Goal: Information Seeking & Learning: Learn about a topic

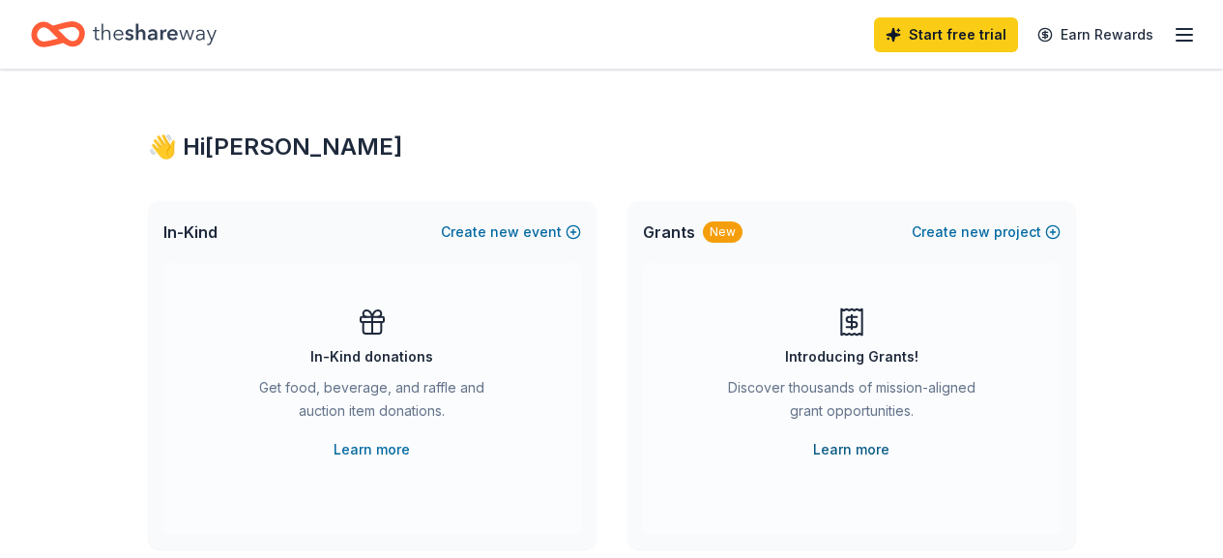
click at [858, 448] on link "Learn more" at bounding box center [851, 449] width 76 height 23
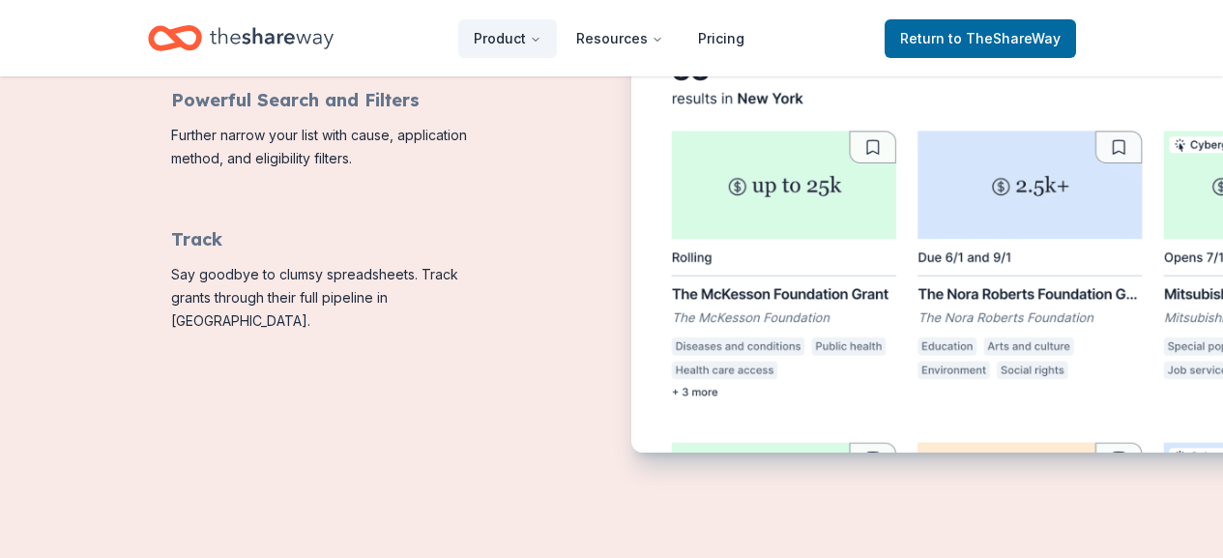
scroll to position [1094, 0]
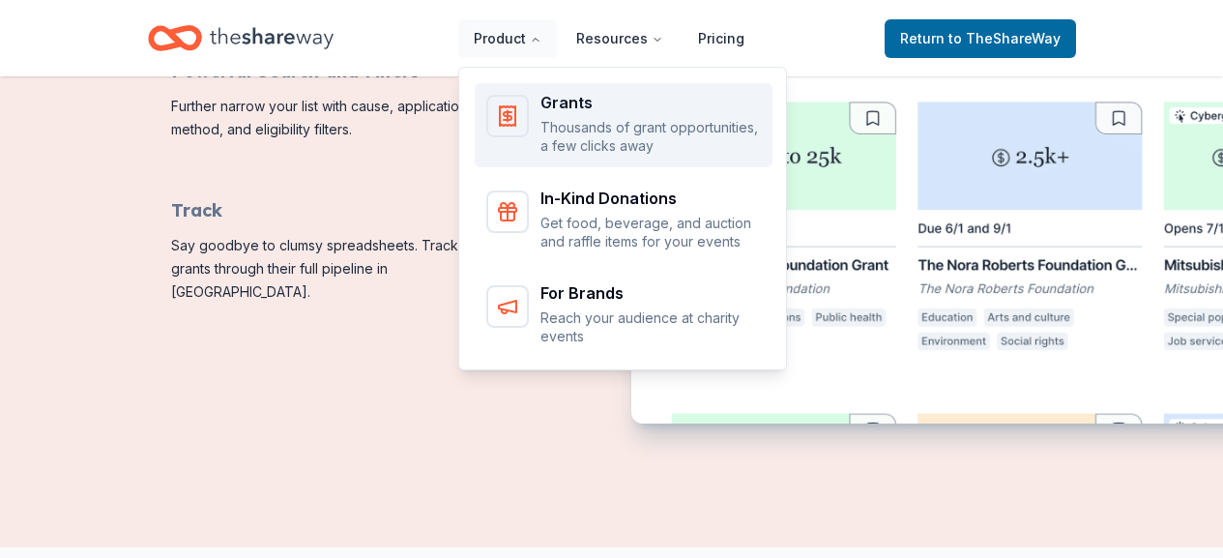
click at [577, 112] on div "Grants Thousands of grant opportunities, a few clicks away" at bounding box center [650, 125] width 220 height 61
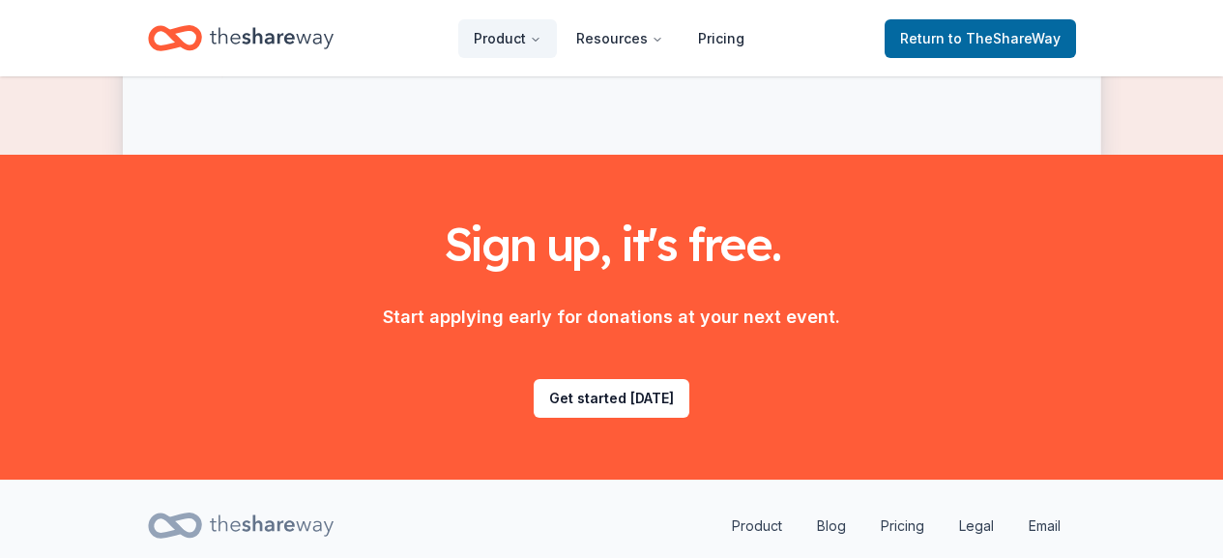
scroll to position [2754, 0]
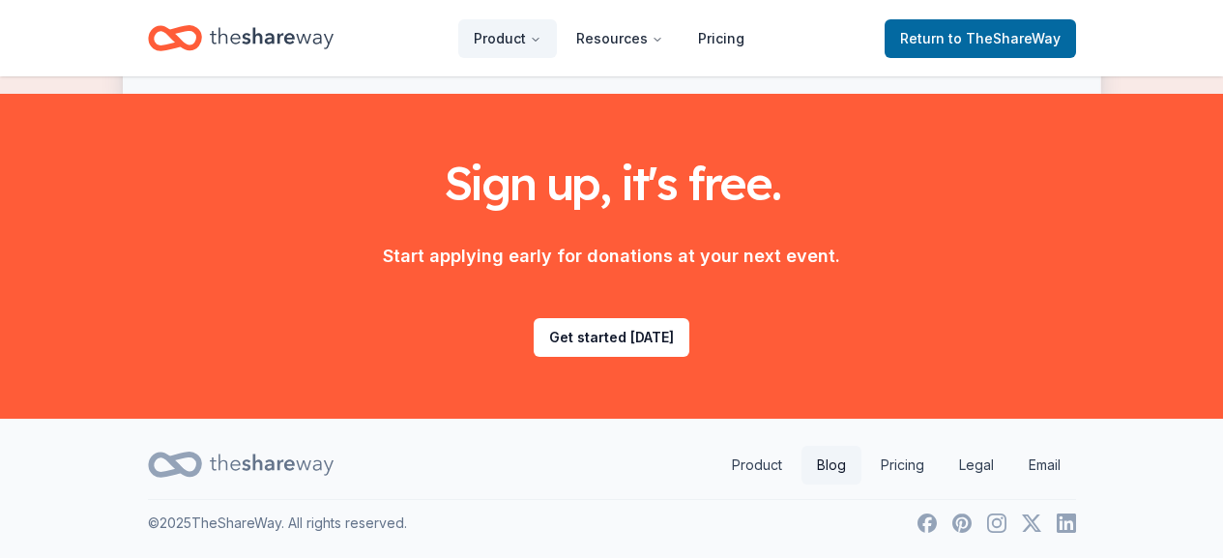
click at [840, 466] on link "Blog" at bounding box center [831, 465] width 60 height 39
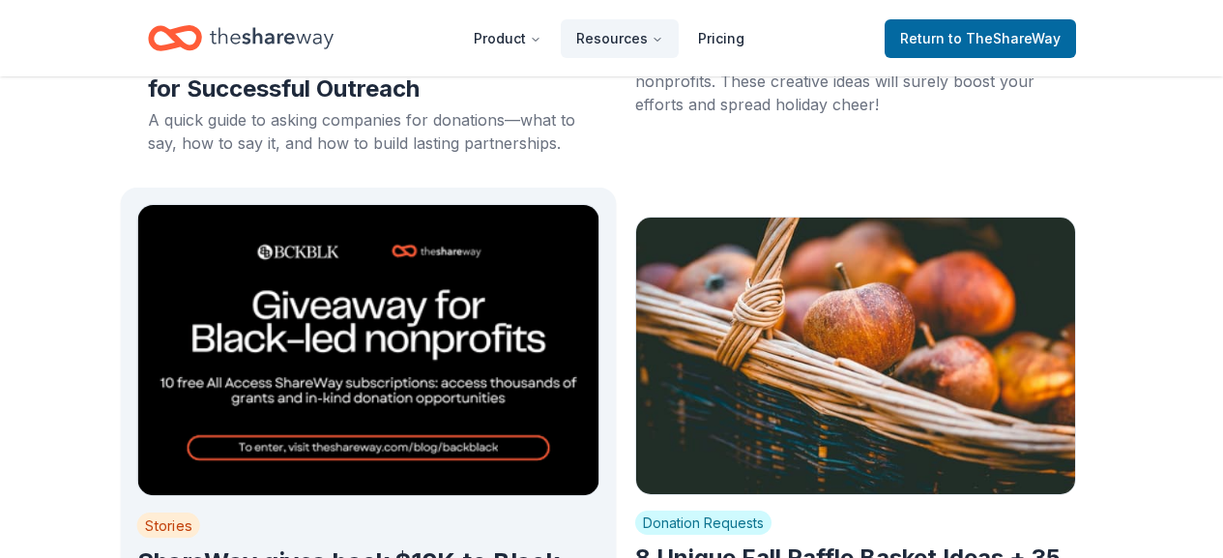
scroll to position [884, 0]
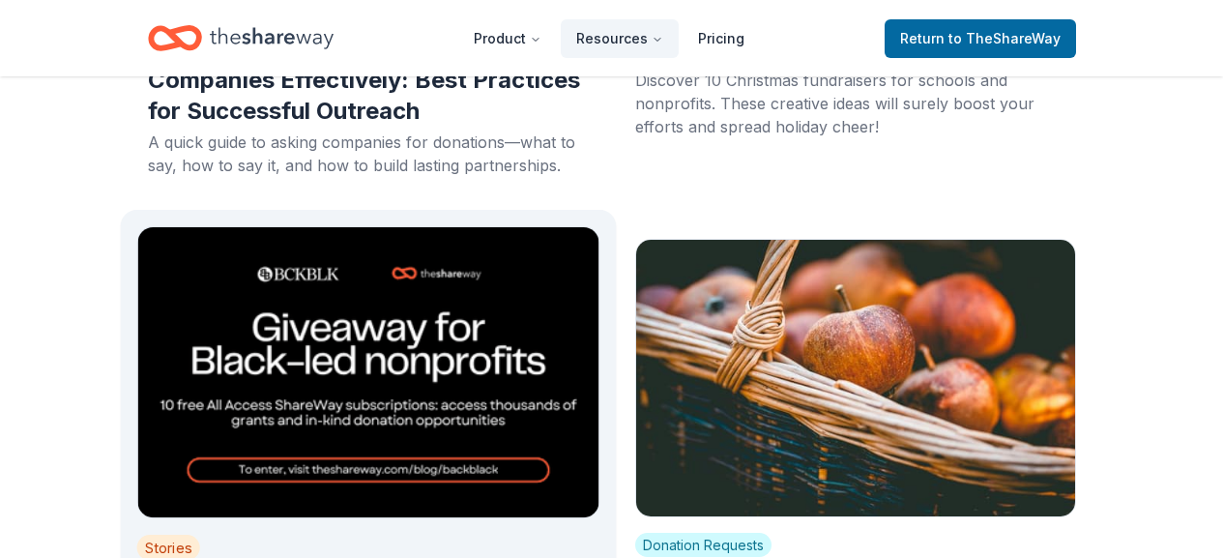
click at [476, 456] on img at bounding box center [367, 372] width 463 height 292
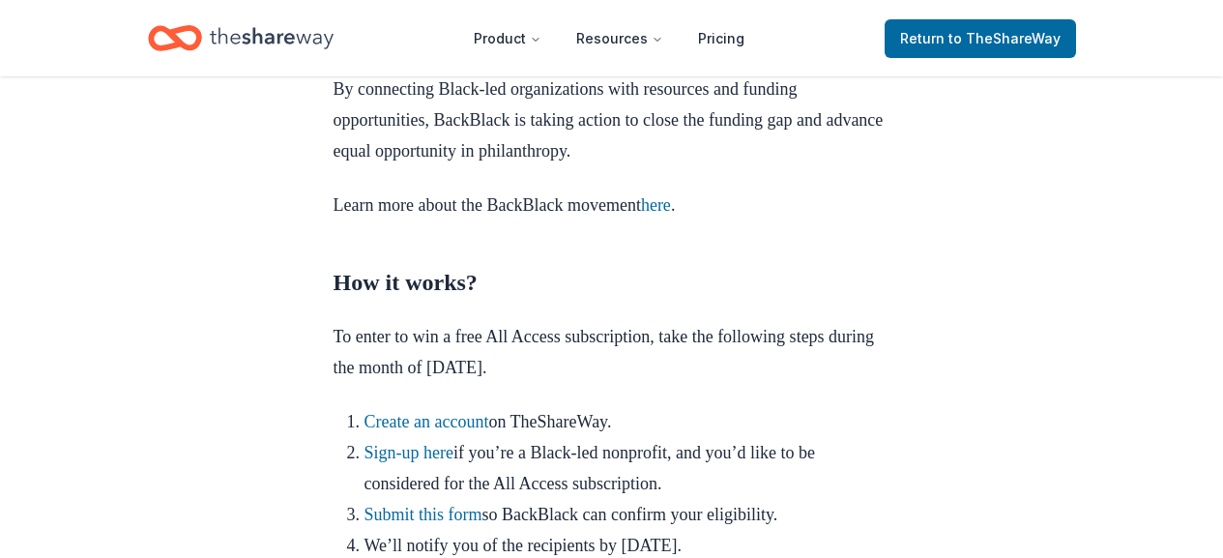
scroll to position [1897, 0]
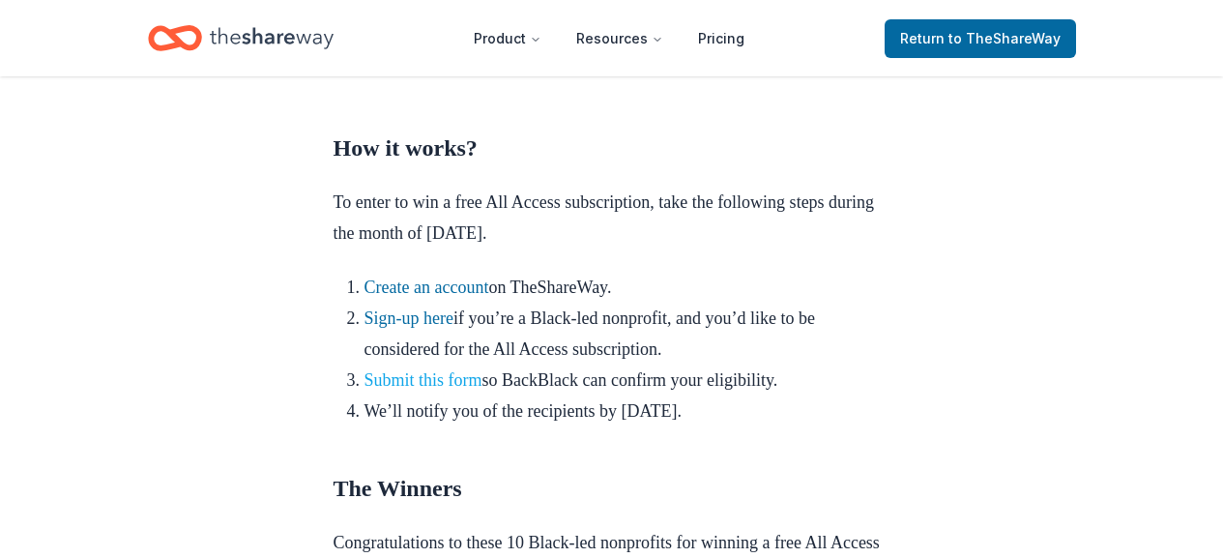
click at [442, 390] on link "Submit this form" at bounding box center [423, 379] width 118 height 19
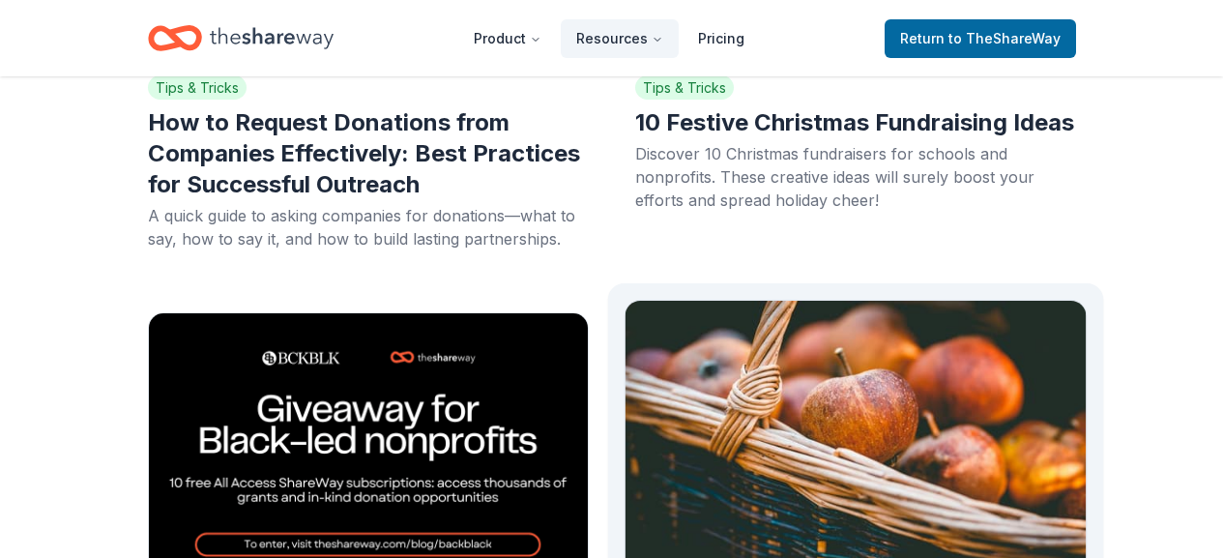
scroll to position [806, 0]
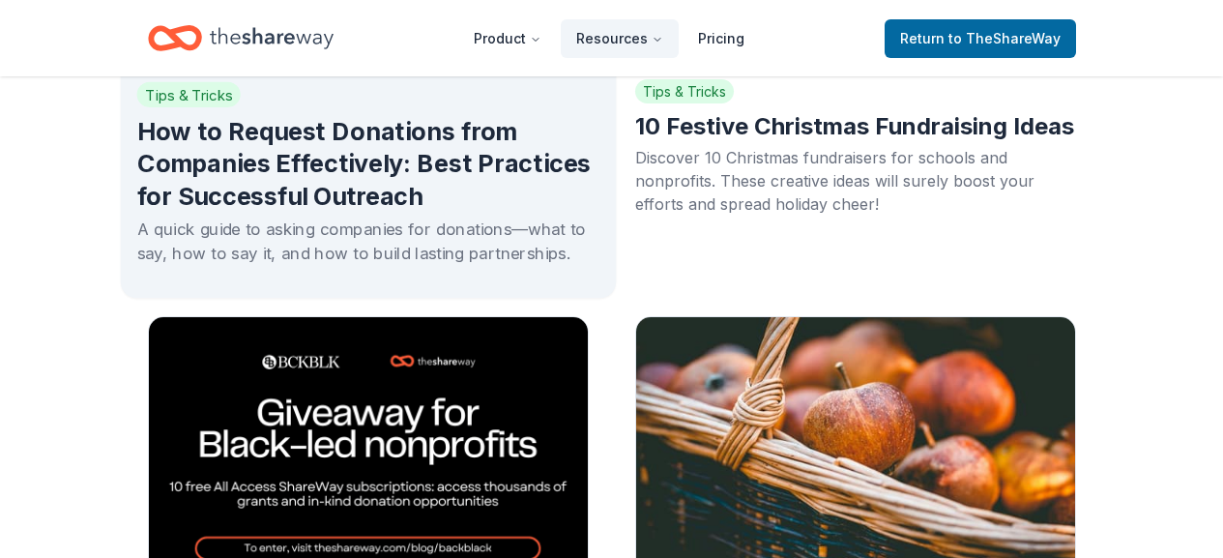
click at [367, 131] on h2 "How to Request Donations from Companies Effectively: Best Practices for Success…" at bounding box center [367, 164] width 463 height 98
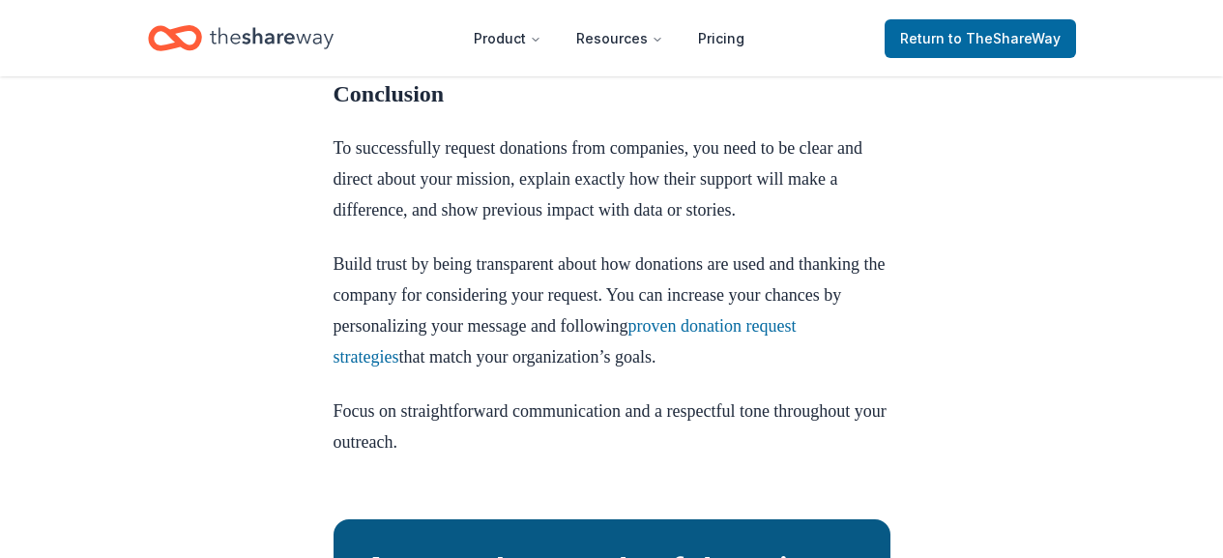
scroll to position [4978, 0]
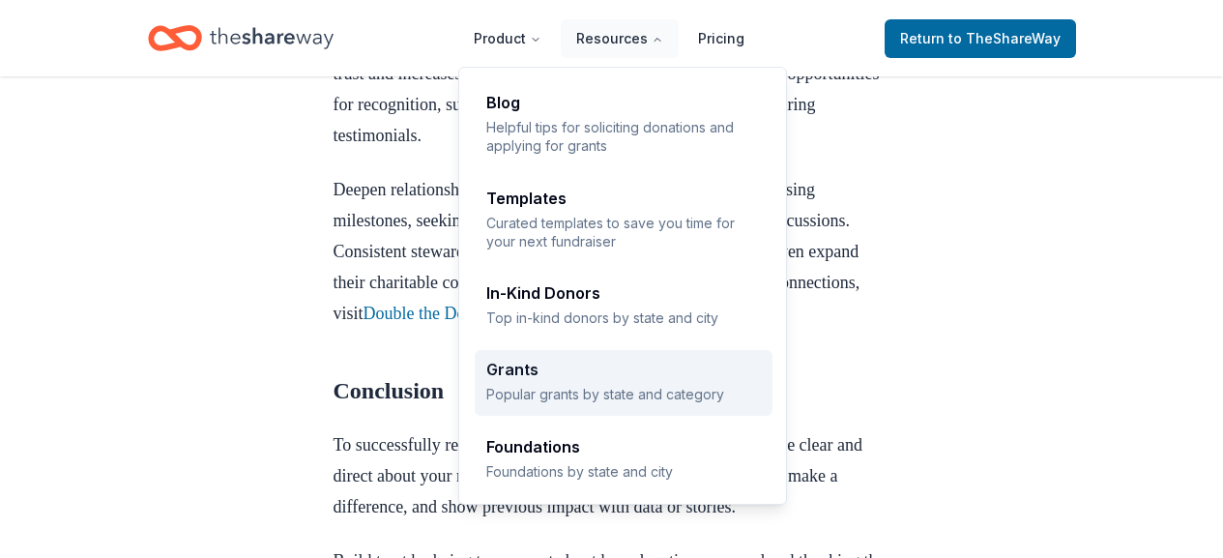
click at [505, 371] on div "Grants" at bounding box center [623, 369] width 275 height 15
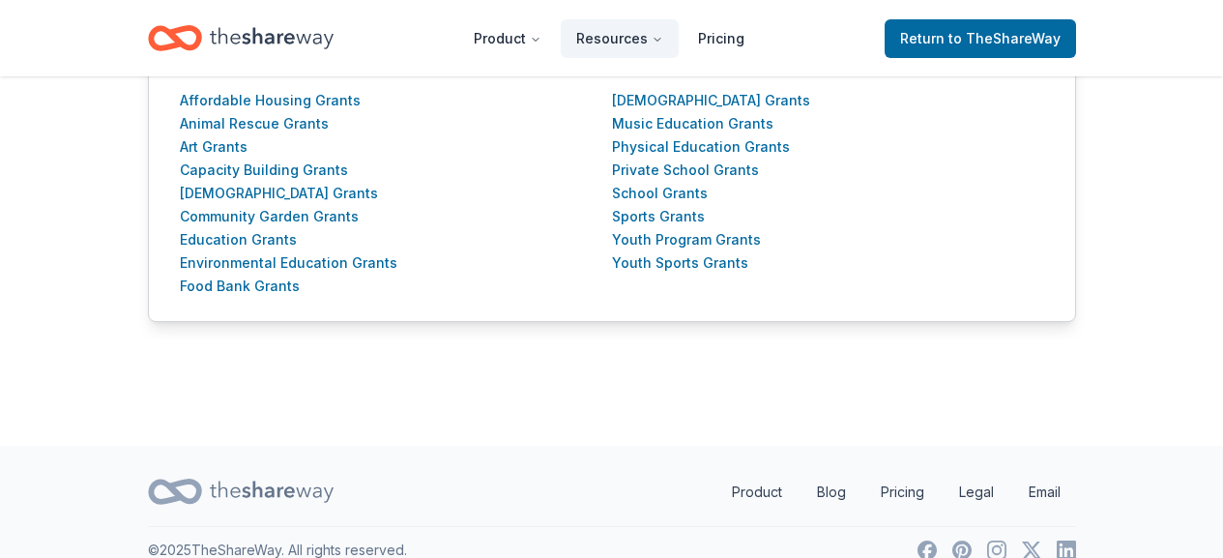
scroll to position [676, 0]
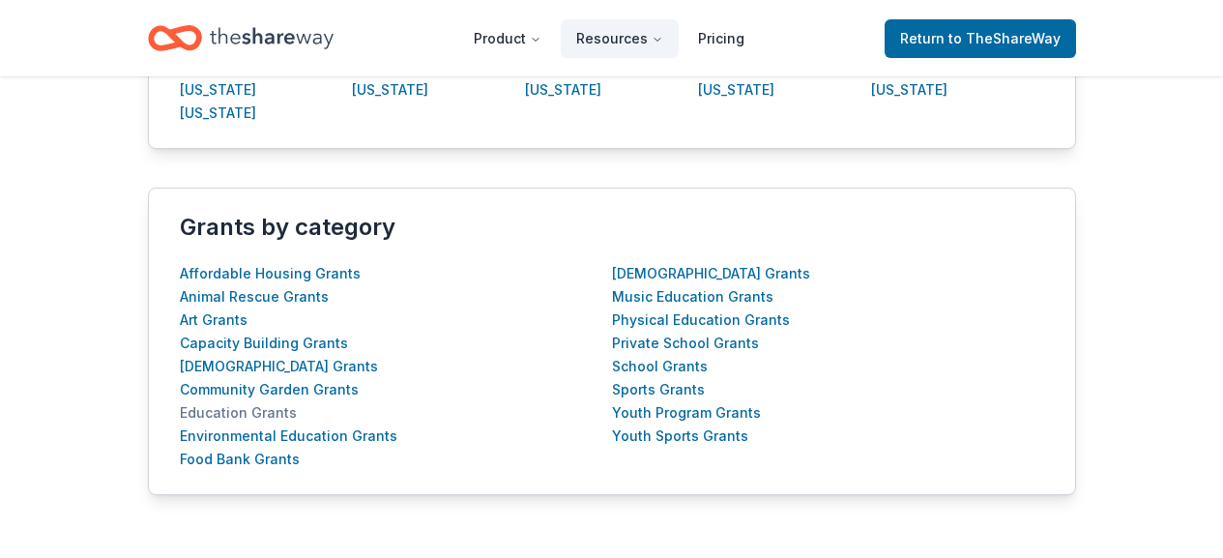
click at [261, 415] on div "Education Grants" at bounding box center [238, 412] width 117 height 23
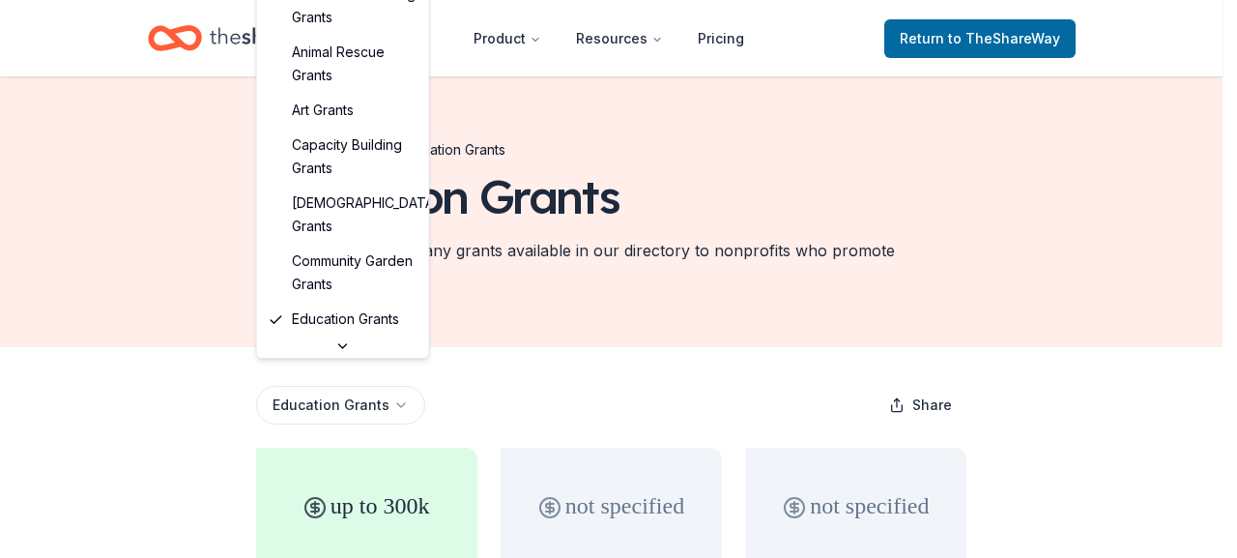
click at [364, 384] on html "Product Resources Pricing Return to TheShareWay Browse all grants Education Gra…" at bounding box center [618, 279] width 1237 height 558
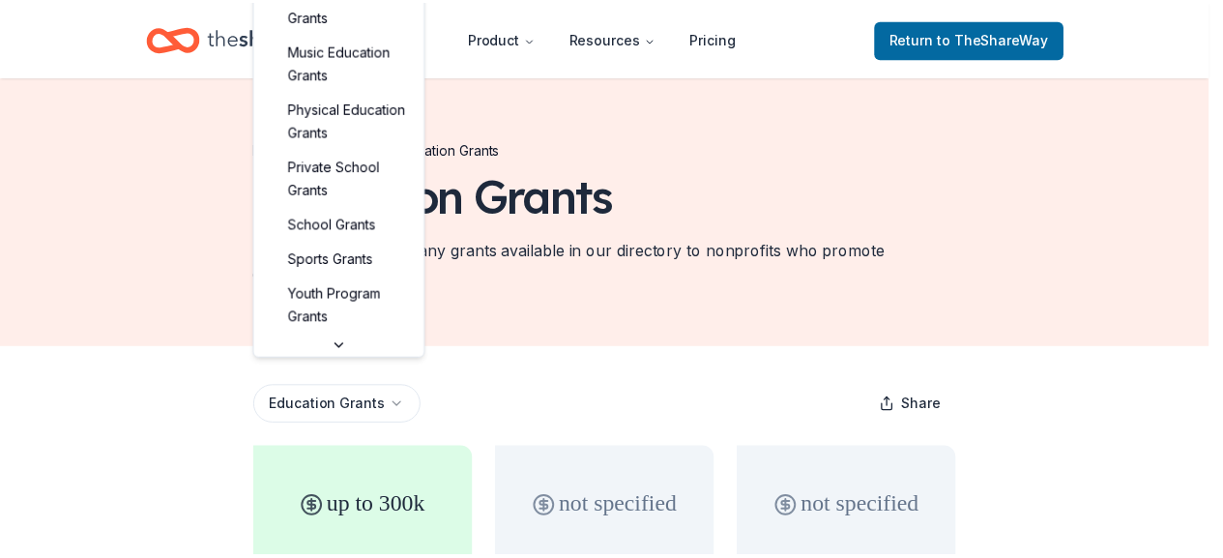
scroll to position [470, 0]
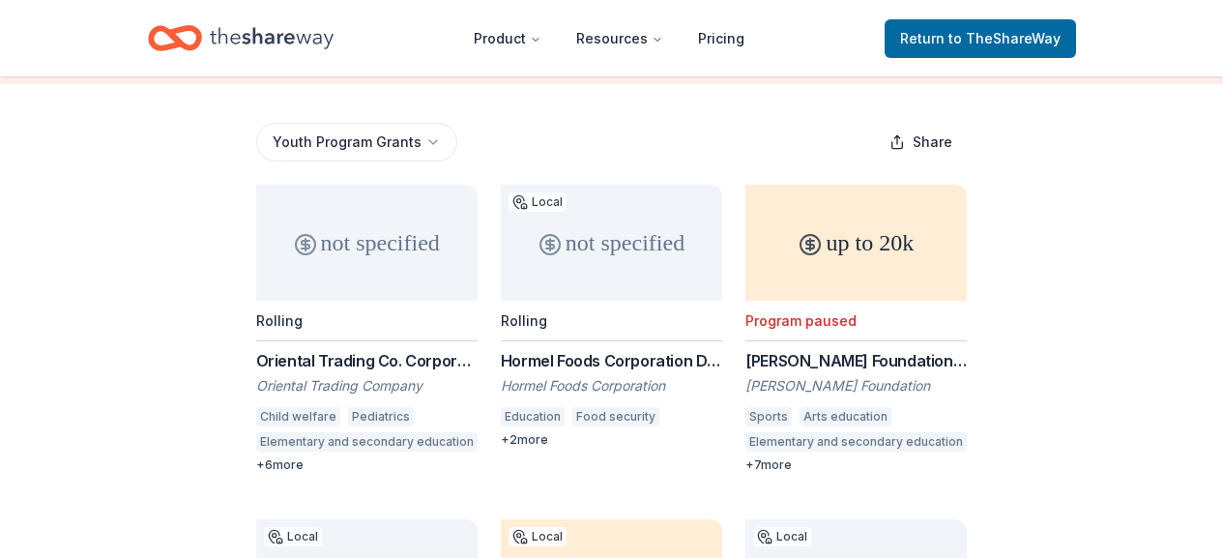
scroll to position [244, 0]
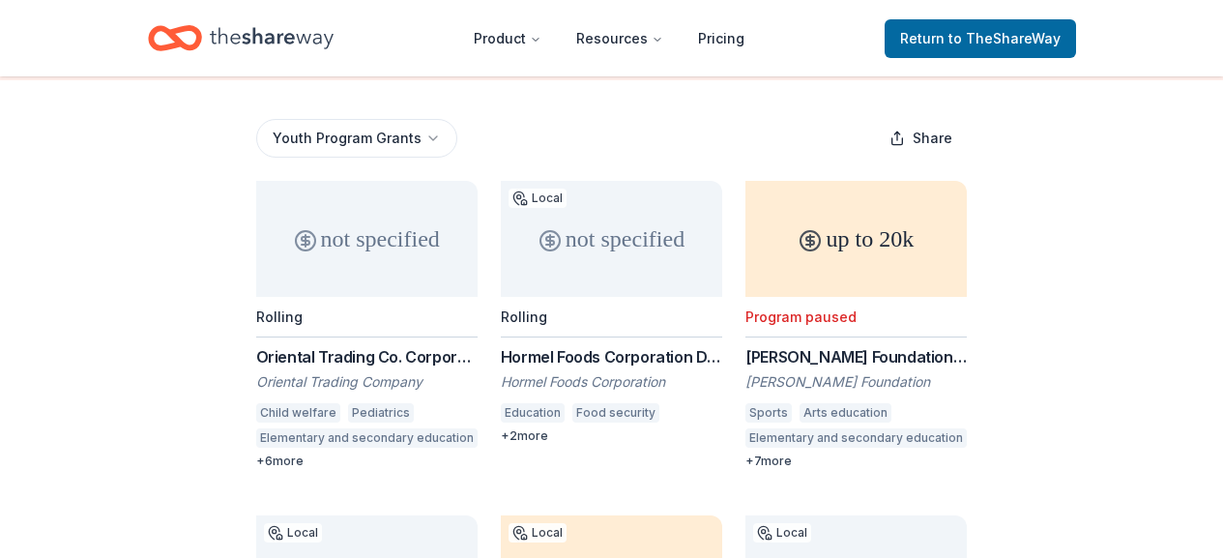
click at [584, 360] on div "Hormel Foods Corporation Donations" at bounding box center [611, 356] width 221 height 23
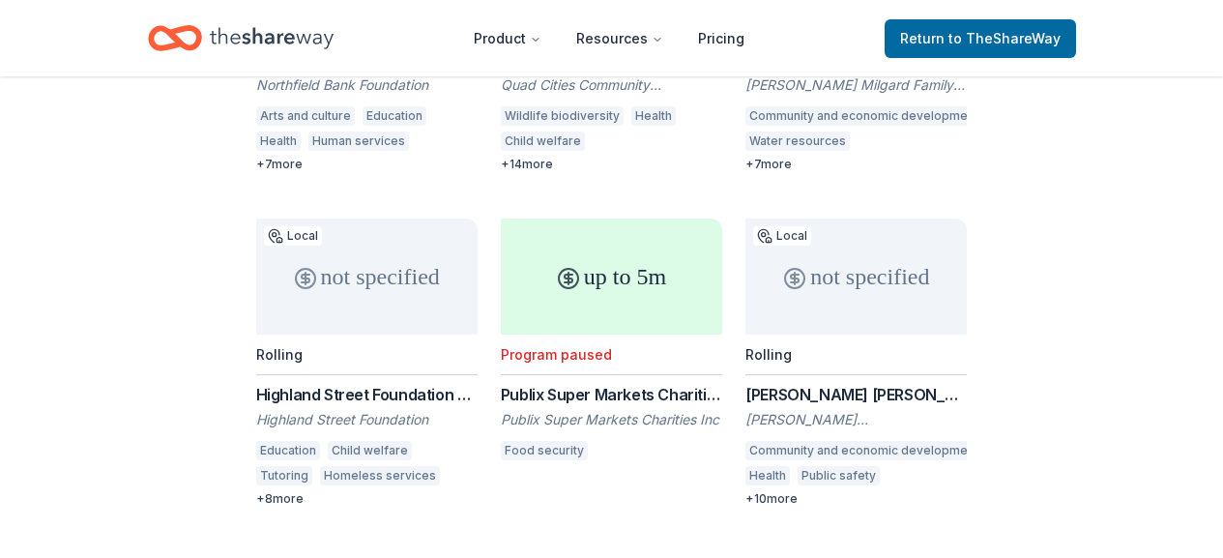
scroll to position [1046, 0]
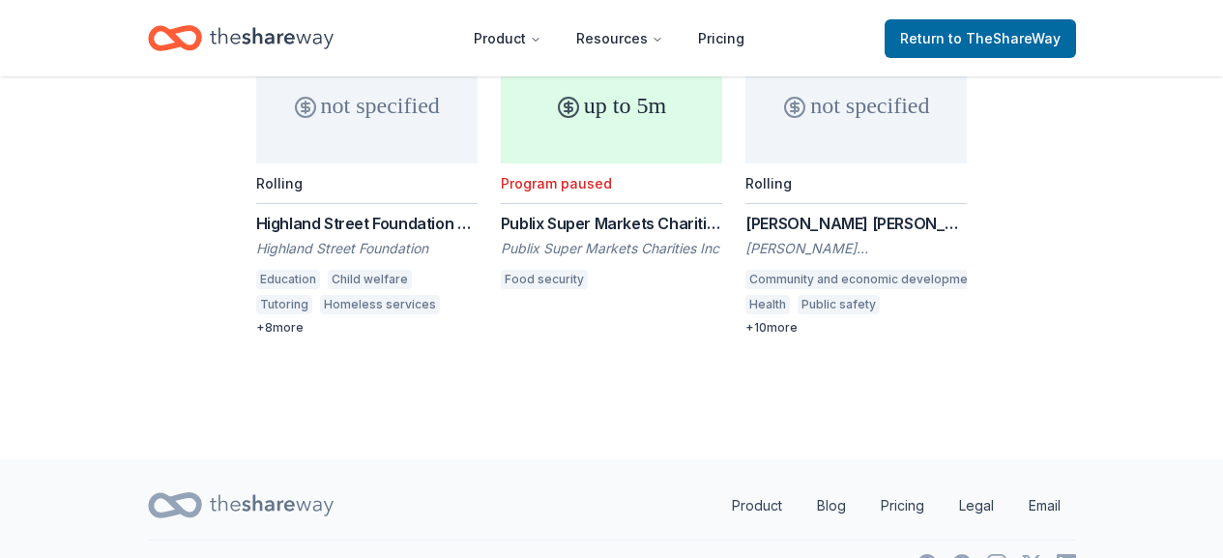
click at [253, 37] on icon "Home" at bounding box center [272, 37] width 124 height 21
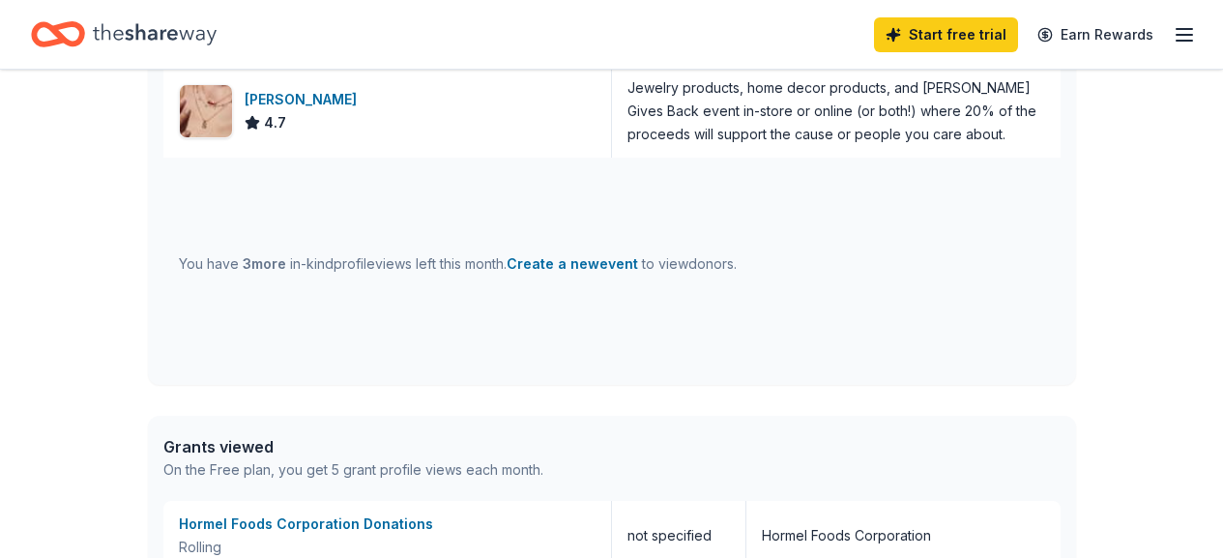
scroll to position [1056, 0]
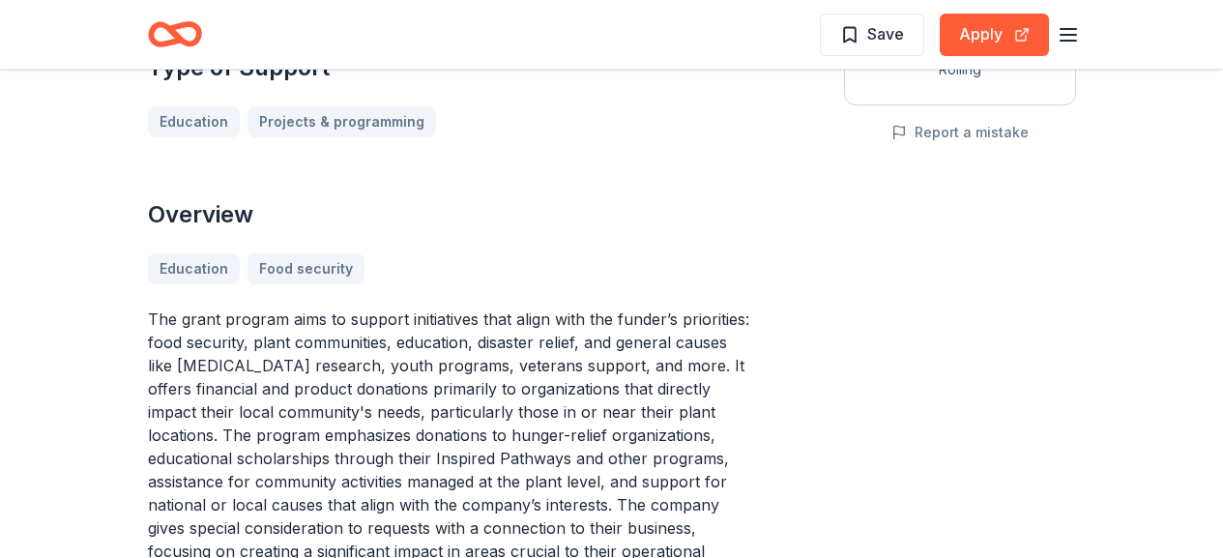
scroll to position [457, 0]
